Goal: Navigation & Orientation: Find specific page/section

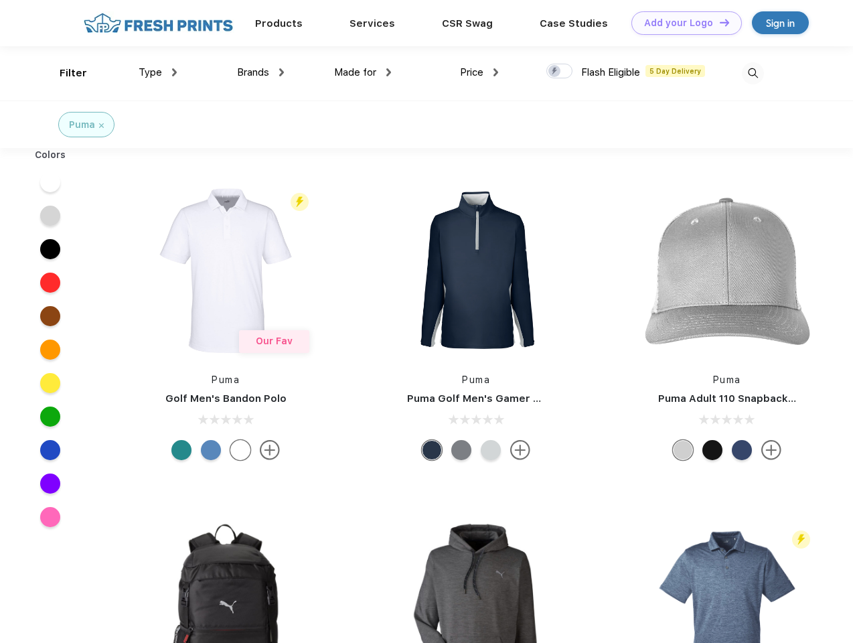
click at [681, 23] on link "Add your Logo Design Tool" at bounding box center [686, 22] width 110 height 23
click at [0, 0] on div "Design Tool" at bounding box center [0, 0] width 0 height 0
click at [718, 22] on link "Add your Logo Design Tool" at bounding box center [686, 22] width 110 height 23
click at [64, 73] on div "Filter" at bounding box center [73, 73] width 27 height 15
click at [158, 72] on span "Type" at bounding box center [150, 72] width 23 height 12
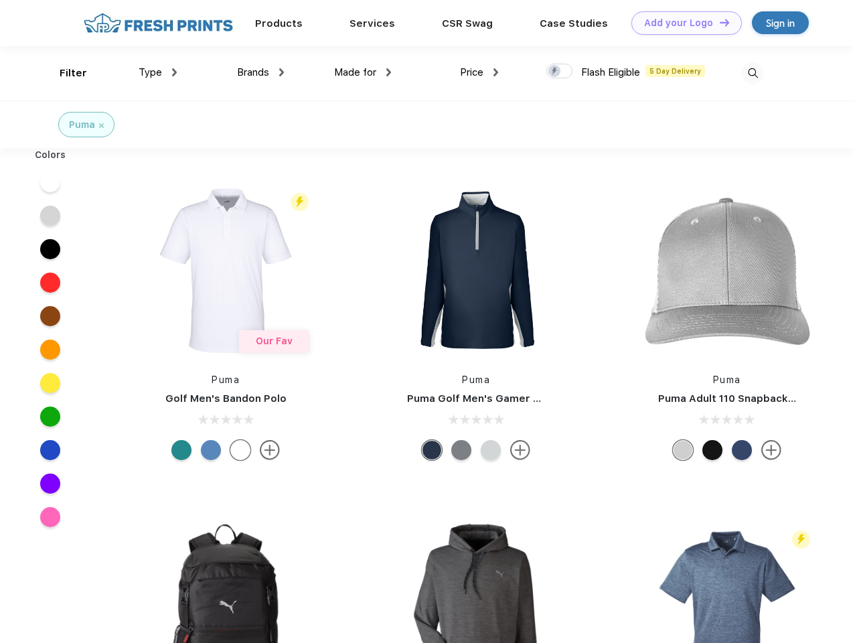
click at [260, 72] on span "Brands" at bounding box center [253, 72] width 32 height 12
click at [363, 72] on span "Made for" at bounding box center [355, 72] width 42 height 12
click at [479, 72] on span "Price" at bounding box center [471, 72] width 23 height 12
click at [560, 72] on div at bounding box center [559, 71] width 26 height 15
click at [555, 72] on input "checkbox" at bounding box center [550, 67] width 9 height 9
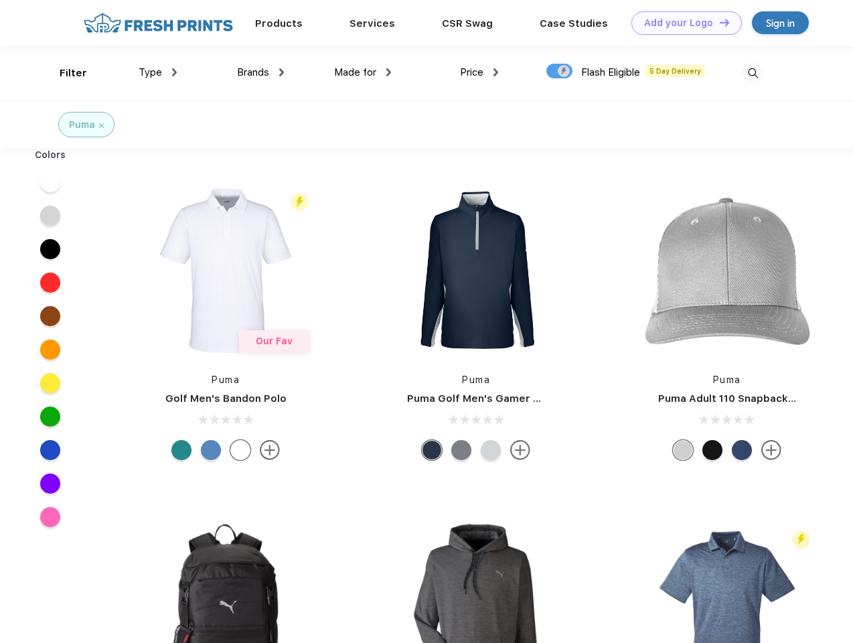
click at [752, 73] on img at bounding box center [753, 73] width 22 height 22
